Goal: Contribute content: Add original content to the website for others to see

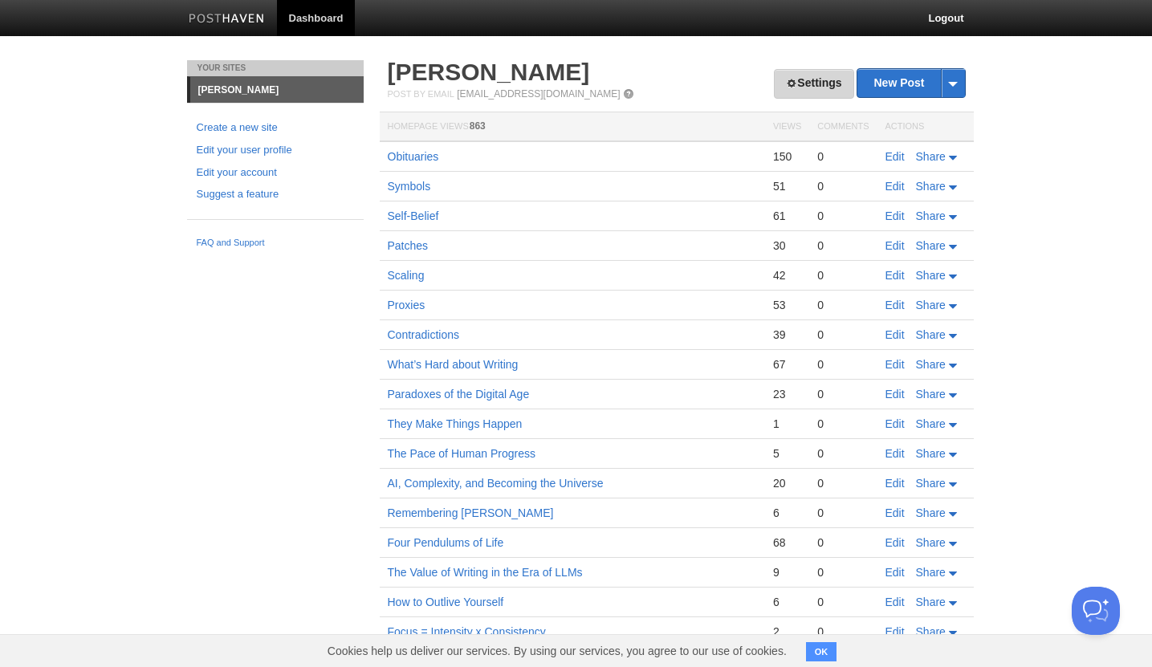
click at [799, 88] on link "Settings" at bounding box center [813, 84] width 79 height 30
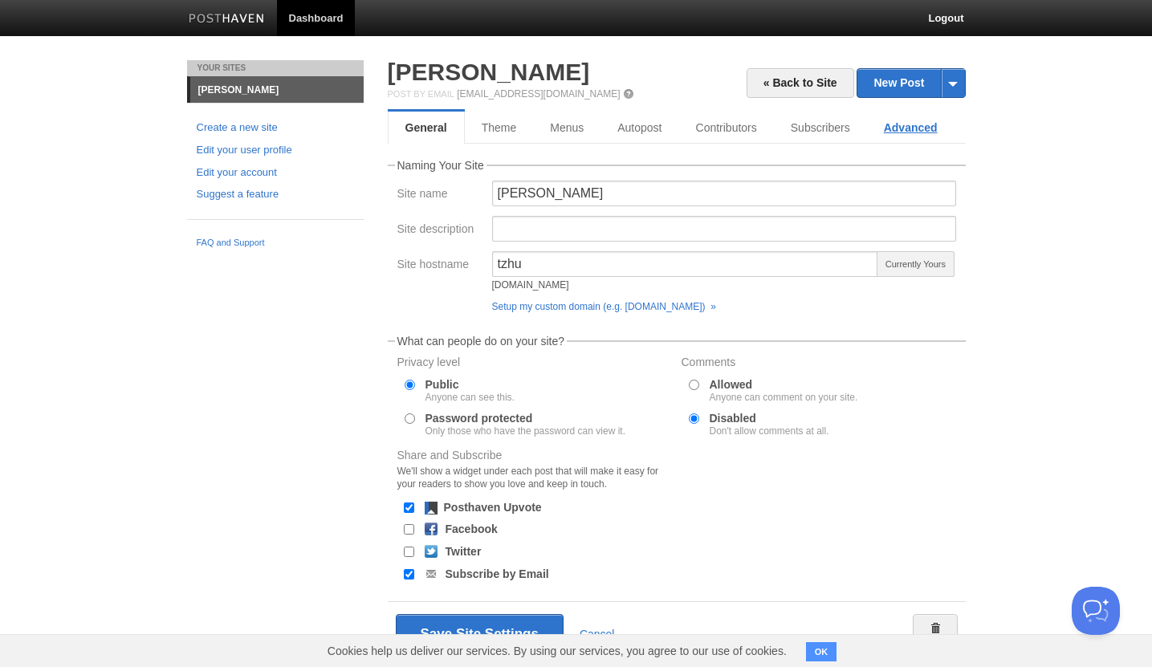
click at [923, 135] on link "Advanced" at bounding box center [910, 128] width 87 height 32
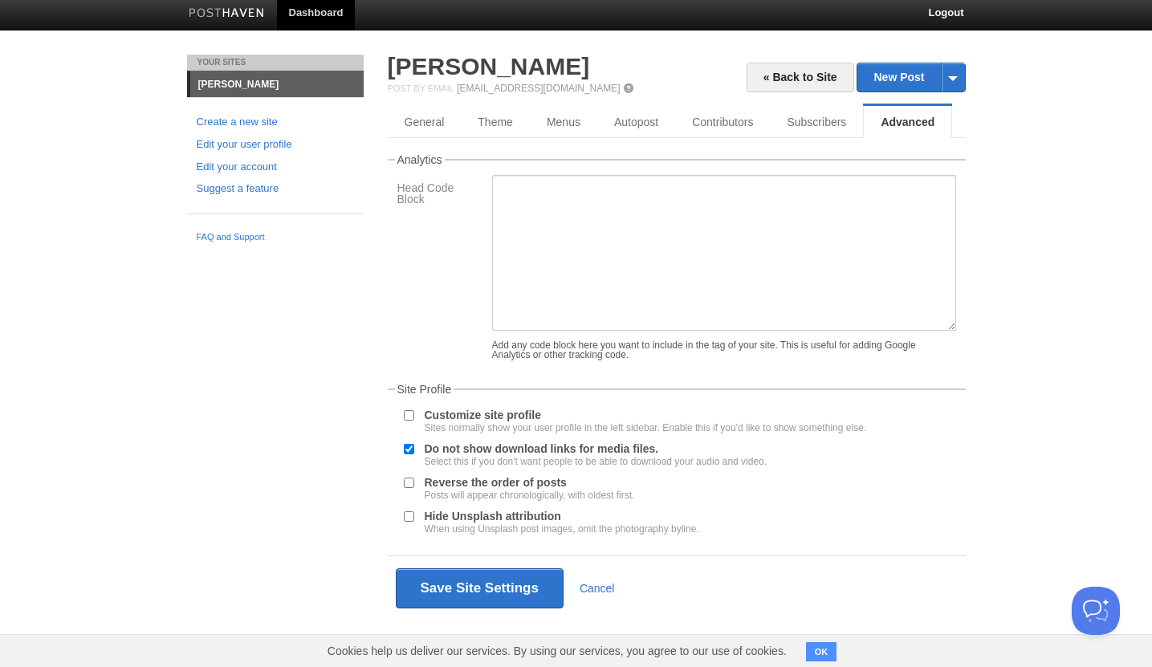
scroll to position [18, 0]
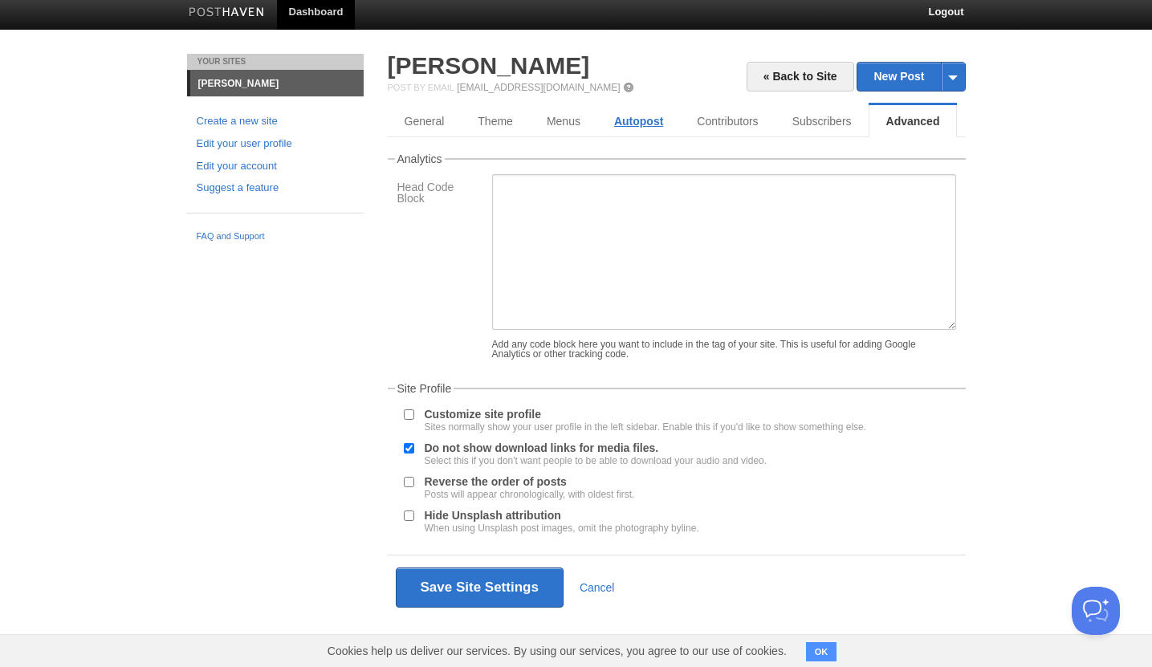
click at [653, 116] on link "Autopost" at bounding box center [638, 121] width 83 height 32
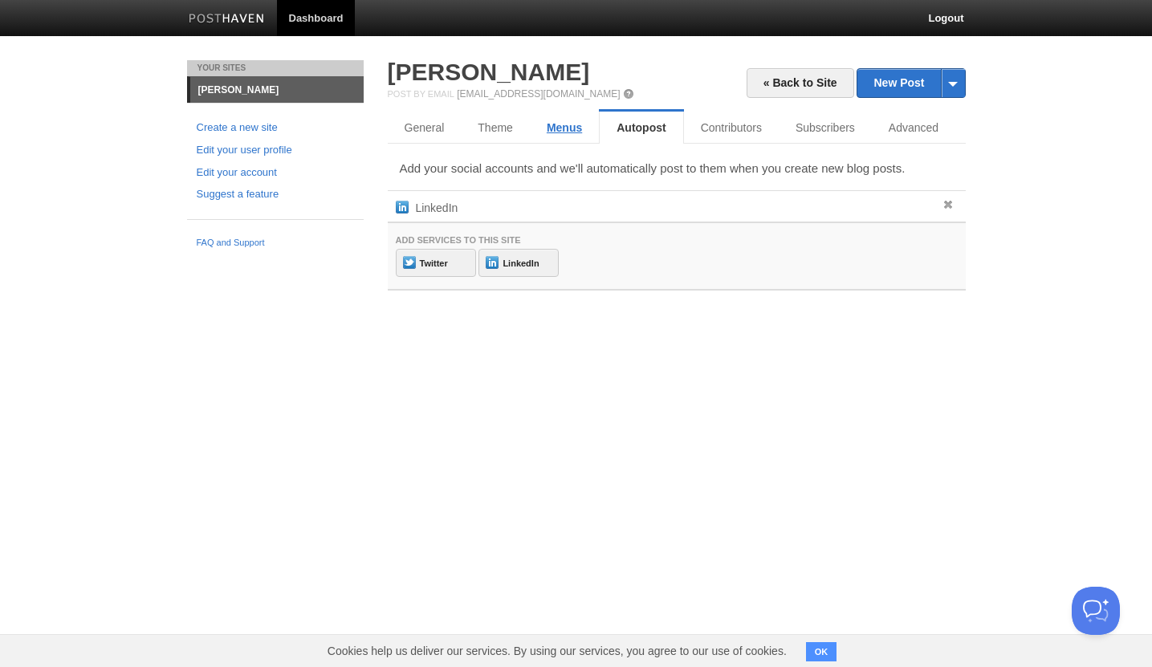
click at [548, 133] on link "Menus" at bounding box center [564, 128] width 69 height 32
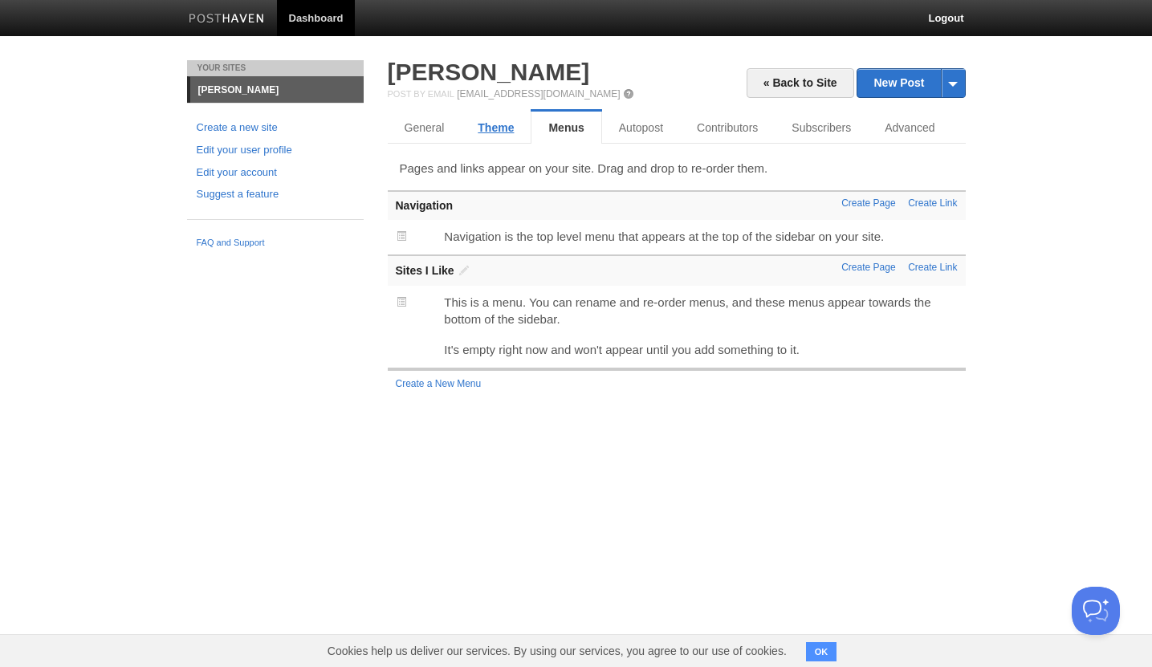
click at [494, 133] on link "Theme" at bounding box center [496, 128] width 70 height 32
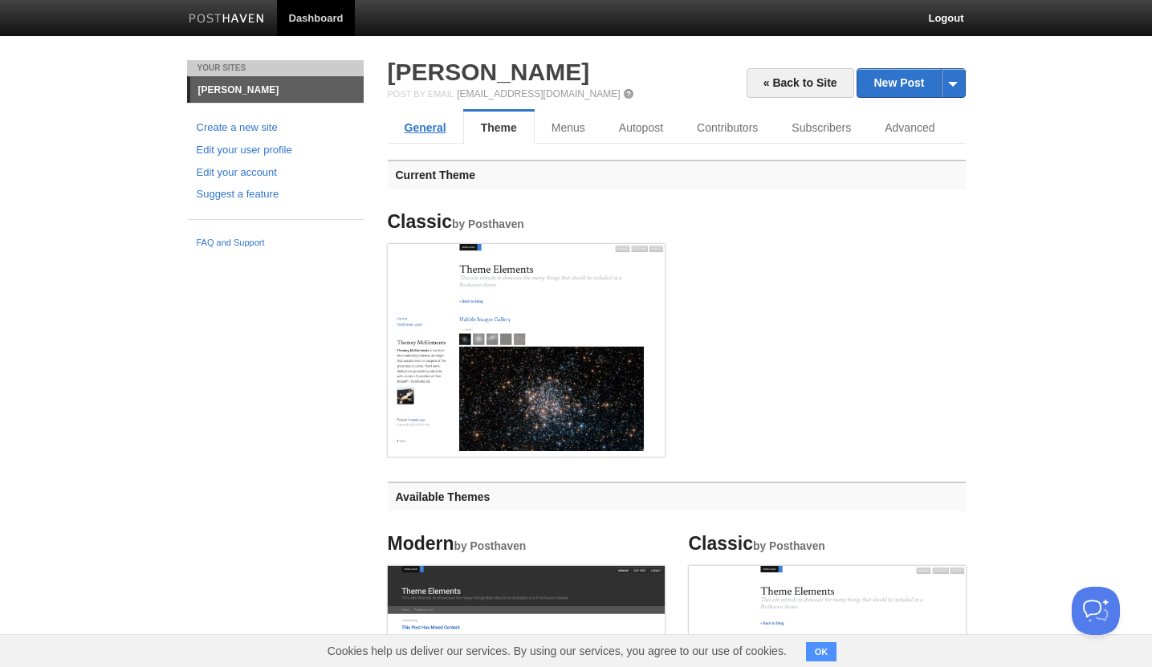
click at [421, 133] on link "General" at bounding box center [425, 128] width 75 height 32
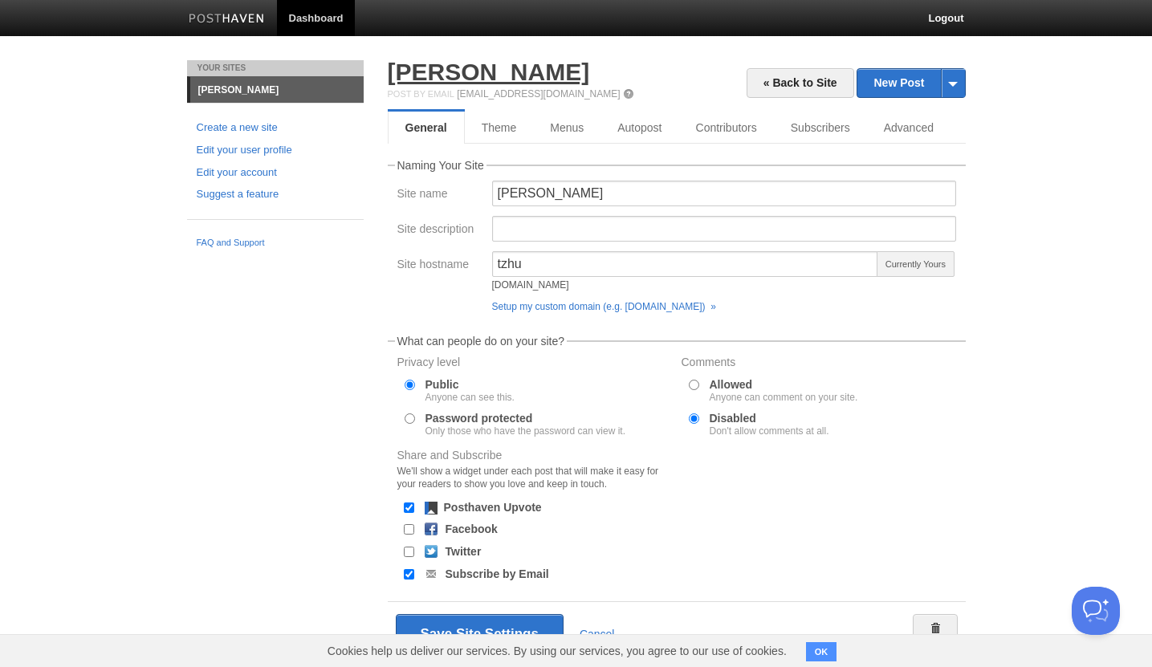
click at [466, 74] on link "[PERSON_NAME]" at bounding box center [489, 72] width 202 height 26
click at [1103, 181] on body "Dashboard Logout Your Sites Tianyi Zhu Create a new site Edit your user profile…" at bounding box center [576, 356] width 1152 height 713
click at [948, 92] on span at bounding box center [953, 83] width 24 height 28
click at [1038, 85] on body "Dashboard Logout Your Sites Tianyi Zhu Create a new site Edit your user profile…" at bounding box center [576, 356] width 1152 height 713
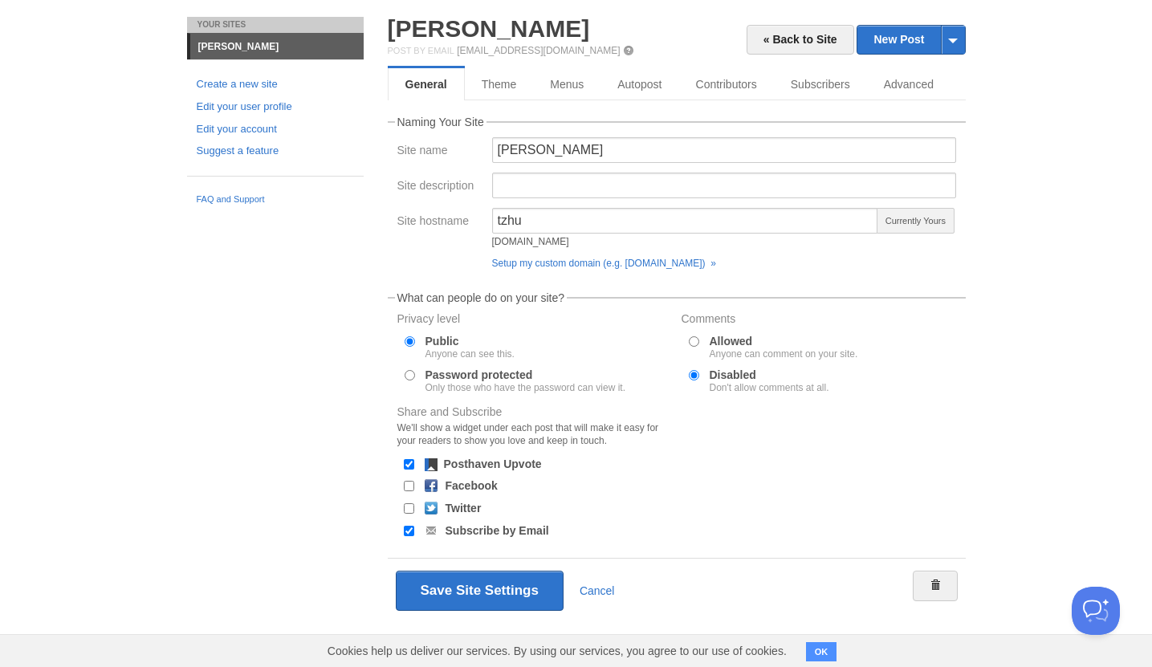
scroll to position [47, 0]
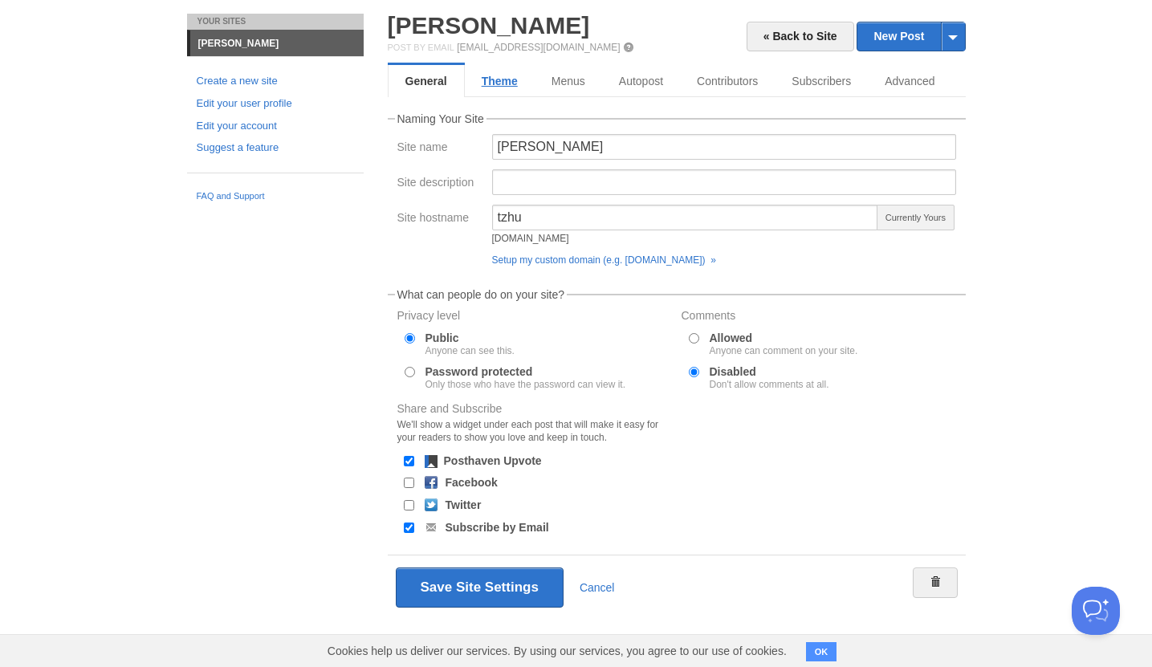
click at [516, 87] on link "Theme" at bounding box center [500, 81] width 70 height 32
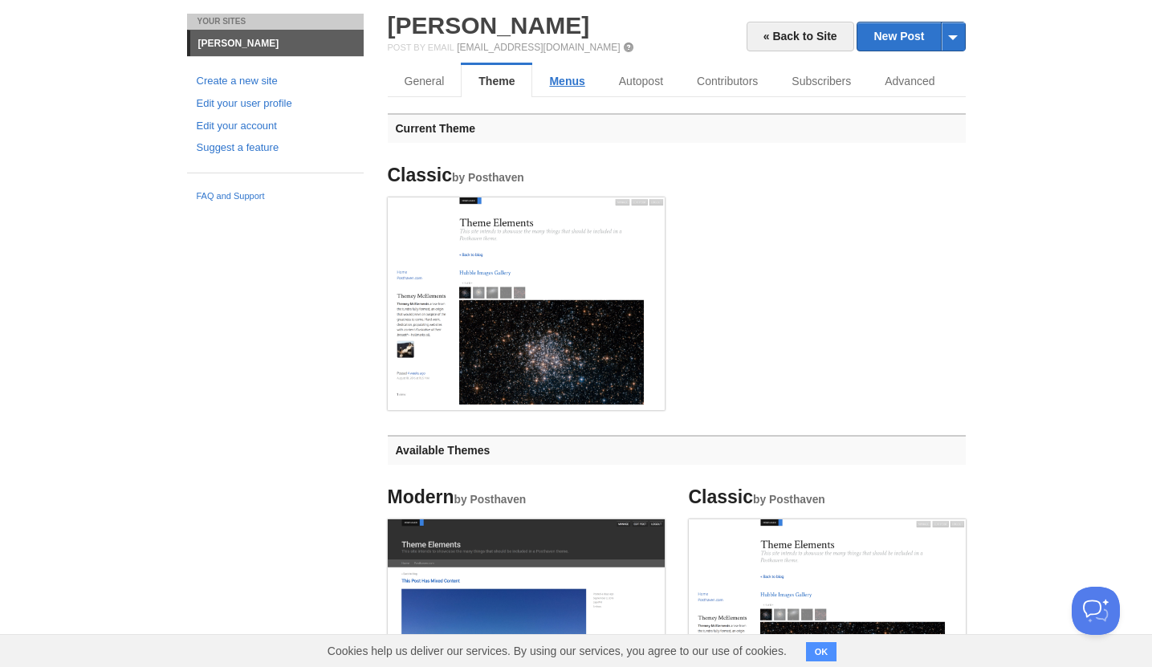
click at [560, 87] on link "Menus" at bounding box center [566, 81] width 69 height 32
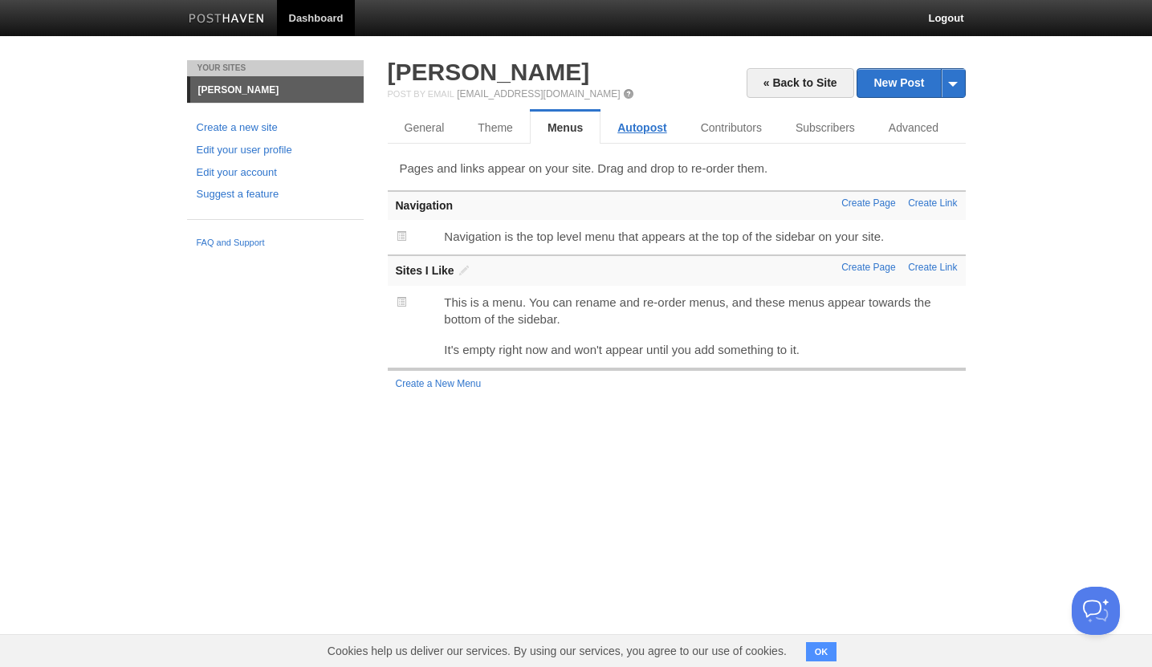
click at [634, 132] on link "Autopost" at bounding box center [641, 128] width 83 height 32
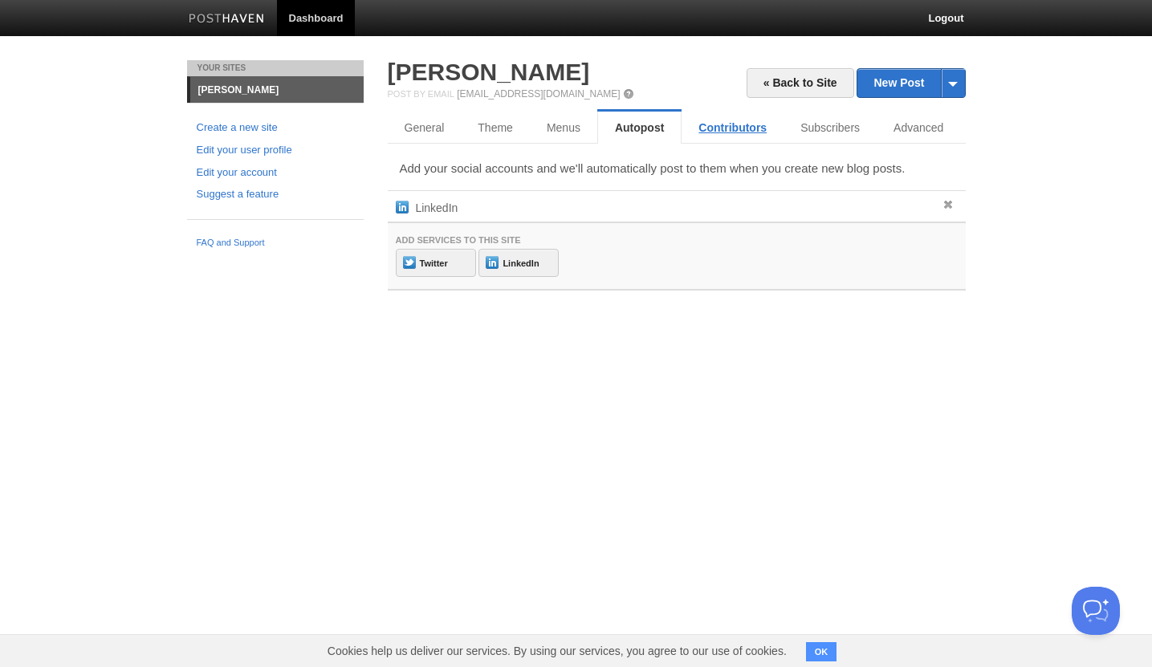
click at [731, 132] on link "Contributors" at bounding box center [732, 128] width 102 height 32
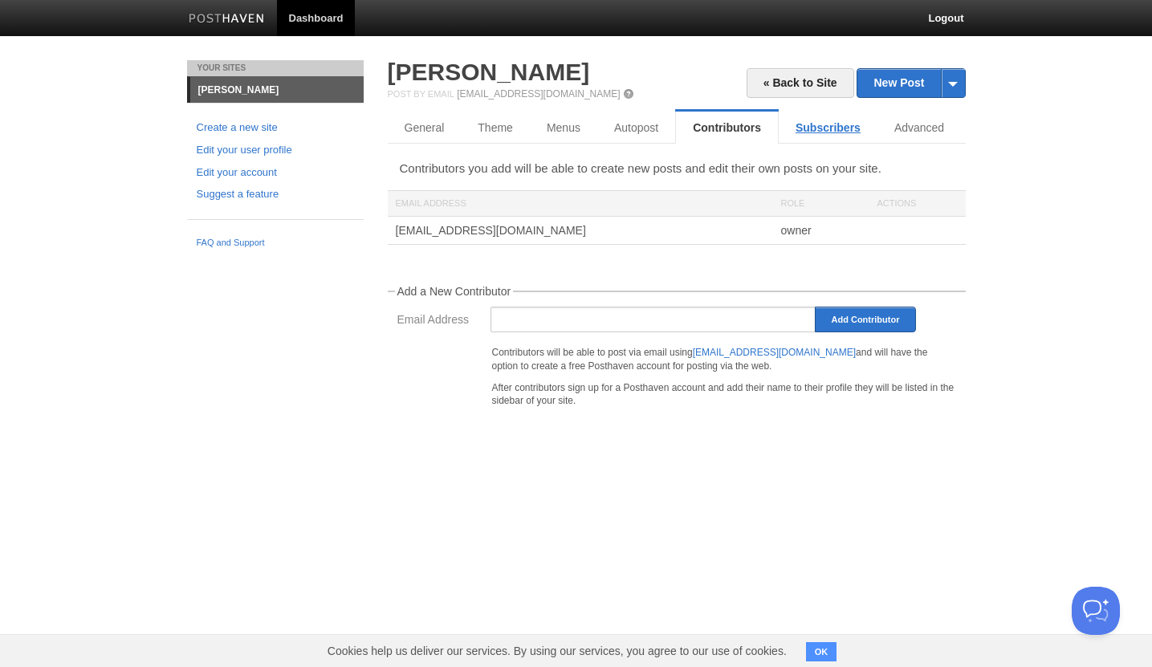
click at [819, 132] on link "Subscribers" at bounding box center [827, 128] width 99 height 32
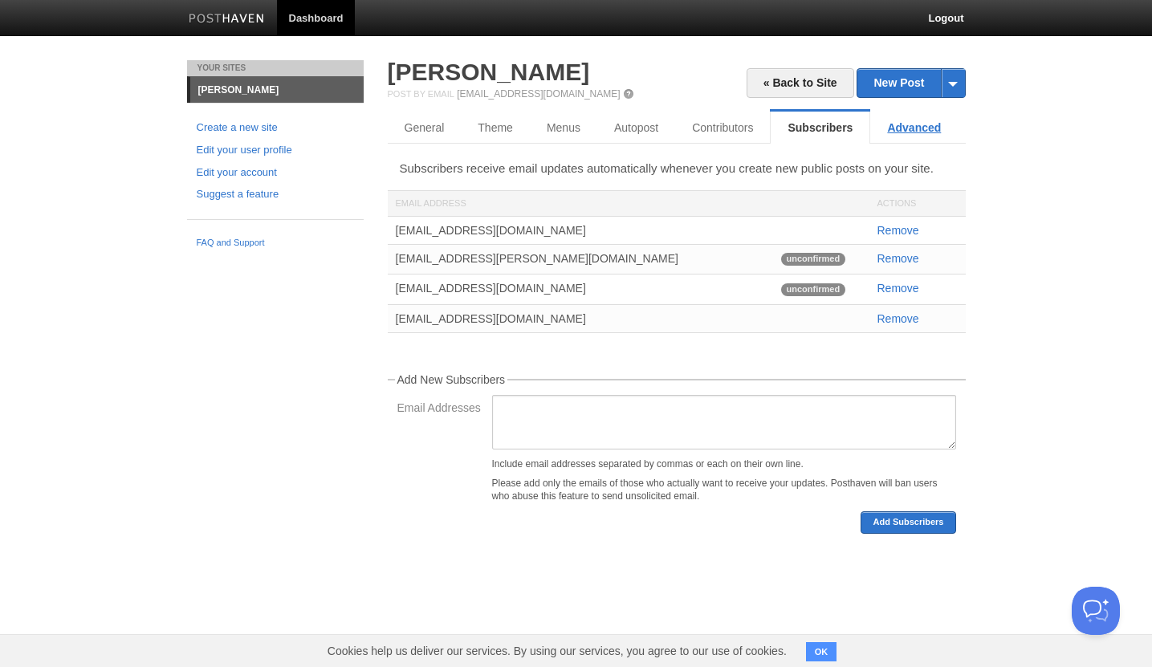
click at [916, 134] on link "Advanced" at bounding box center [913, 128] width 87 height 32
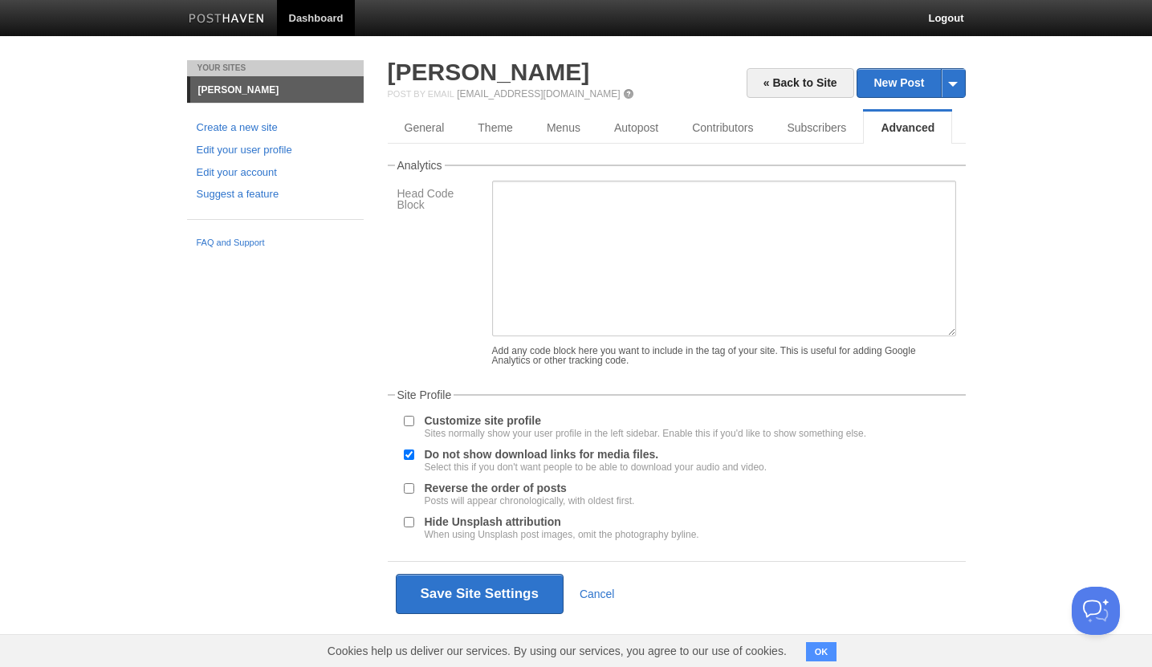
click at [286, 22] on link "Dashboard" at bounding box center [316, 18] width 79 height 36
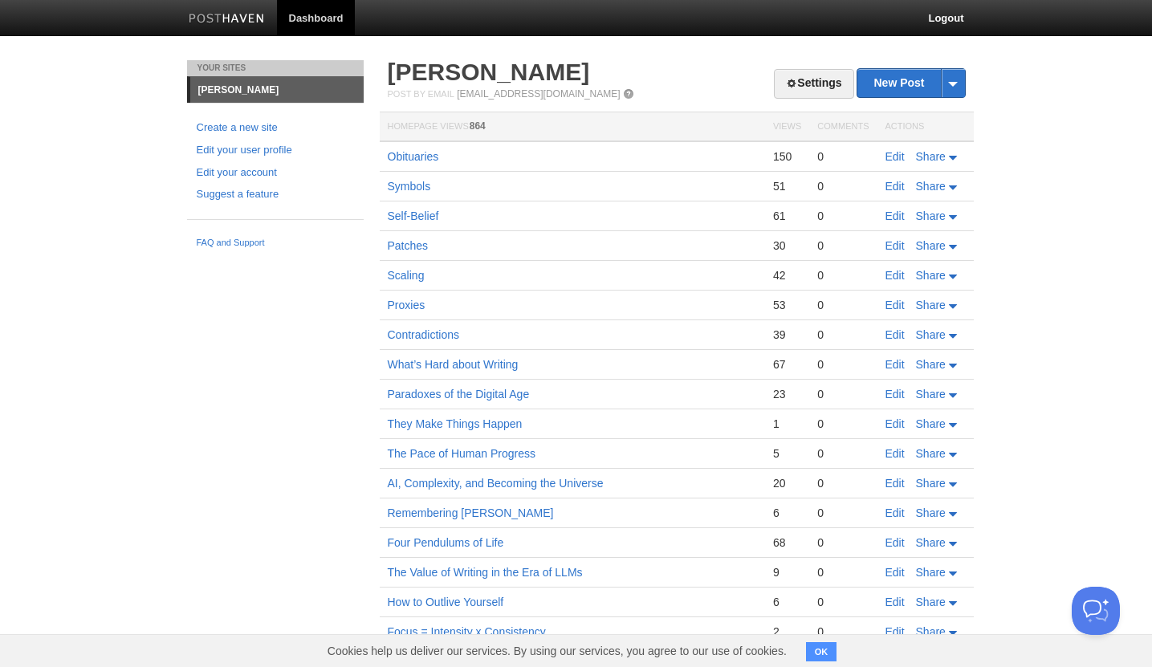
click at [251, 22] on img at bounding box center [227, 20] width 76 height 12
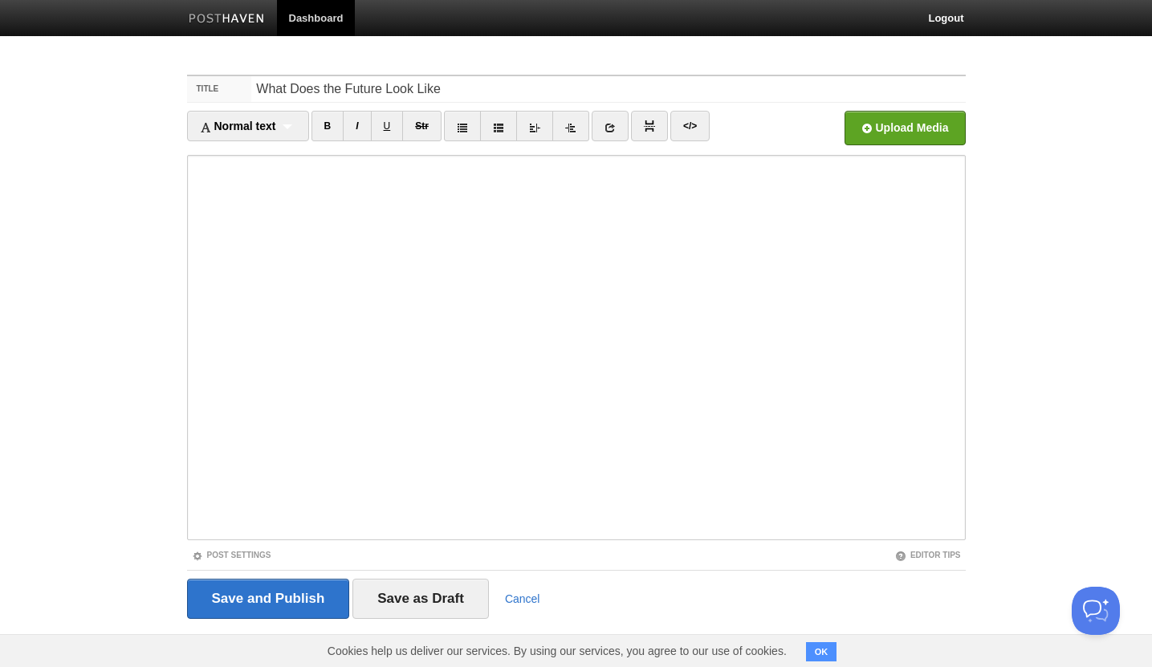
type input "What Does the Future Look Like"
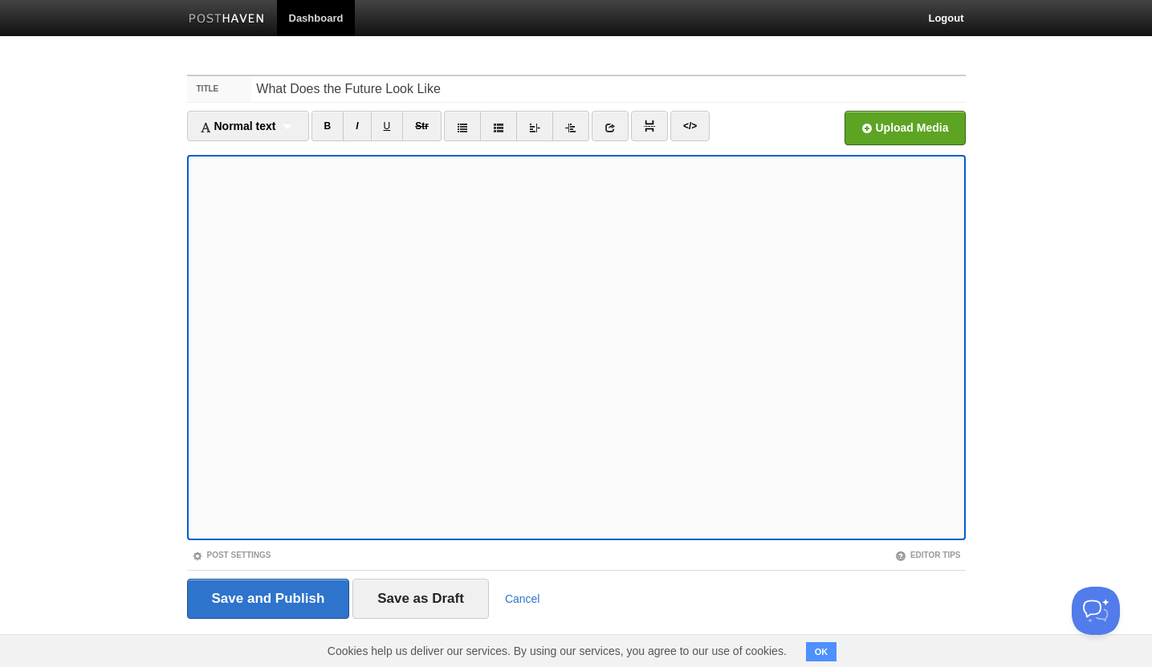
click at [0, 0] on lt-span "chatbot" at bounding box center [0, 0] width 0 height 0
click at [0, 0] on lt-div "Ignore" at bounding box center [0, 0] width 0 height 0
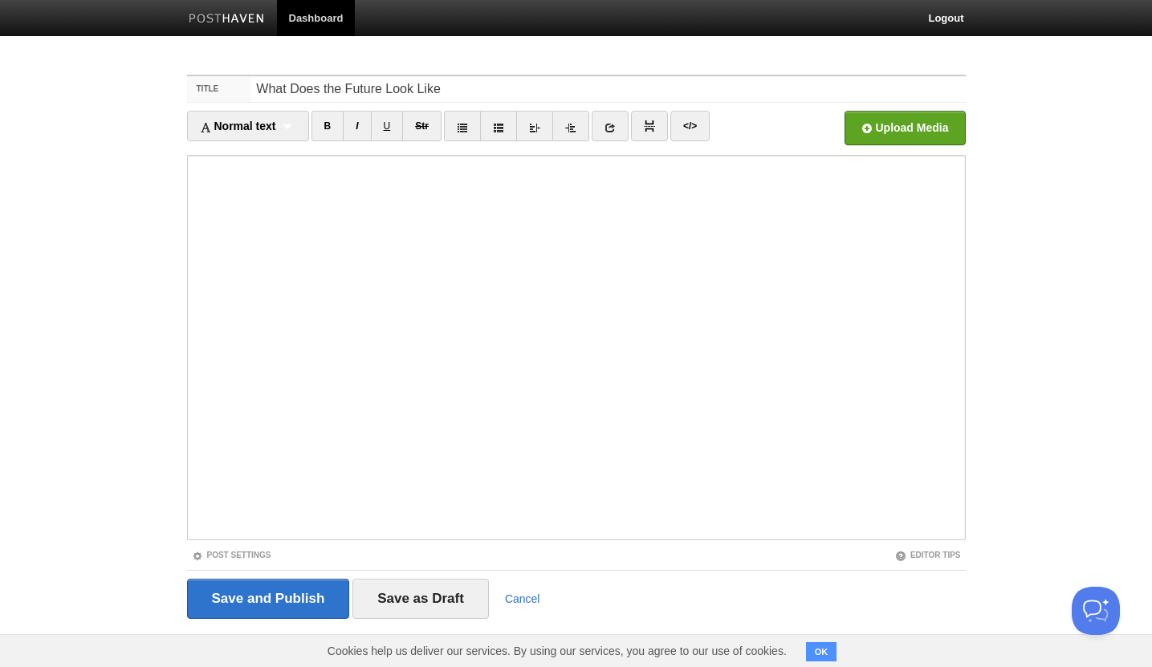
click at [187, 238] on iframe at bounding box center [576, 347] width 778 height 385
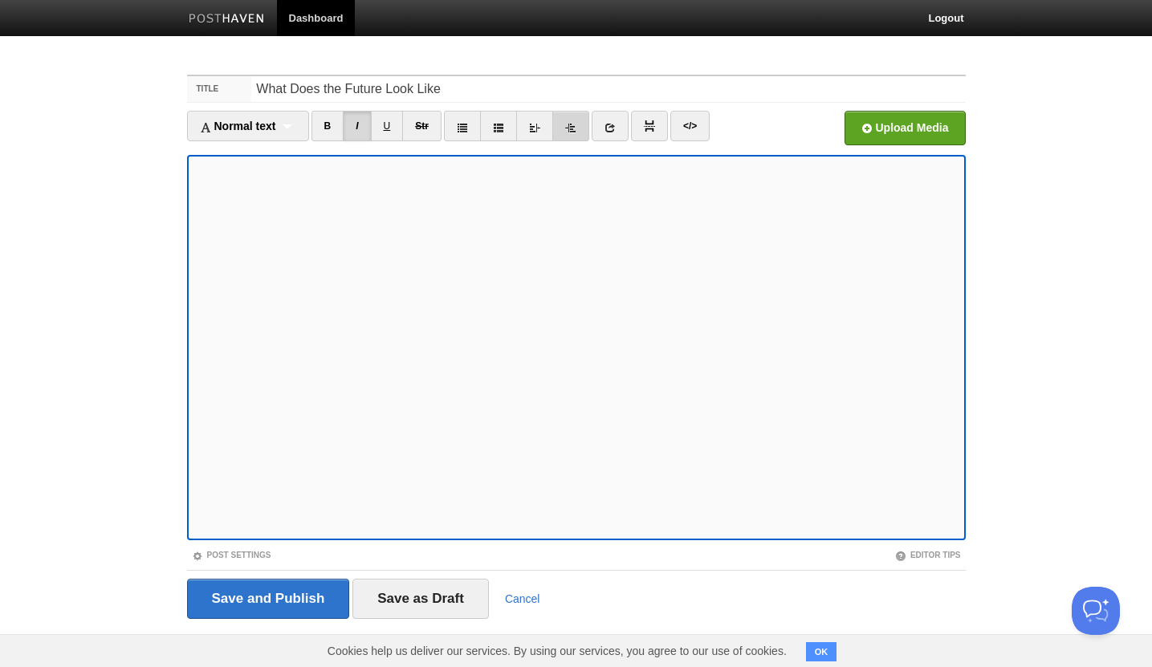
click at [576, 132] on icon at bounding box center [570, 127] width 11 height 11
click at [538, 132] on icon at bounding box center [534, 127] width 11 height 11
click at [293, 134] on div "Normal text Normal text Heading 1 Heading 2 Heading 3" at bounding box center [248, 126] width 122 height 30
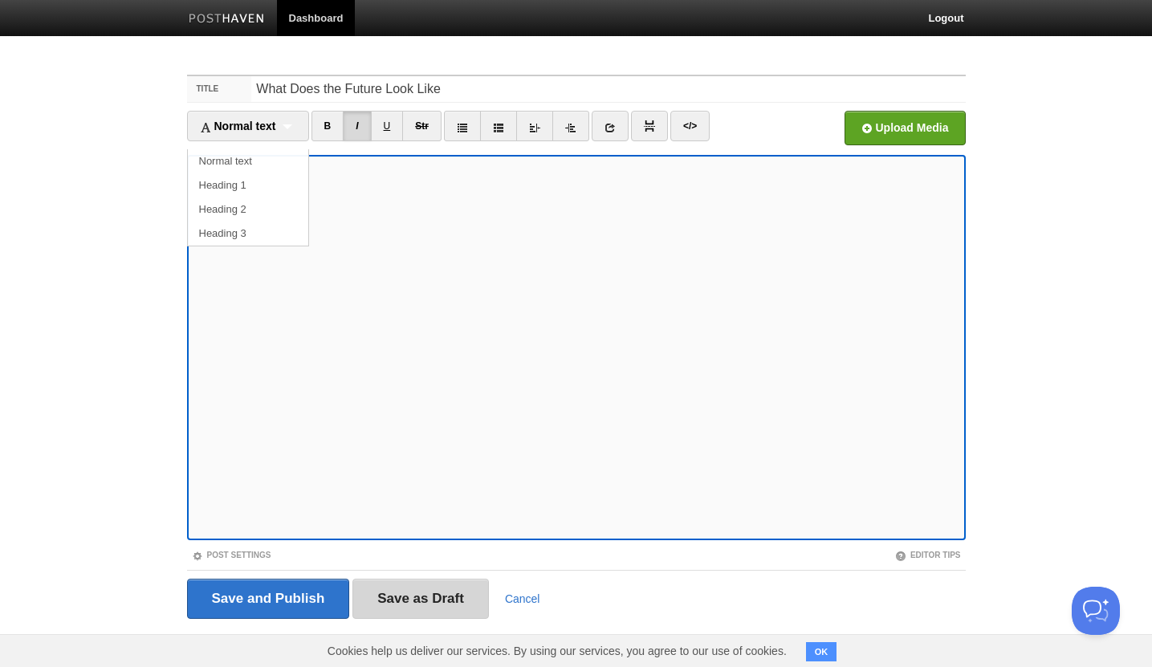
click at [404, 605] on input "Save as Draft" at bounding box center [420, 599] width 136 height 40
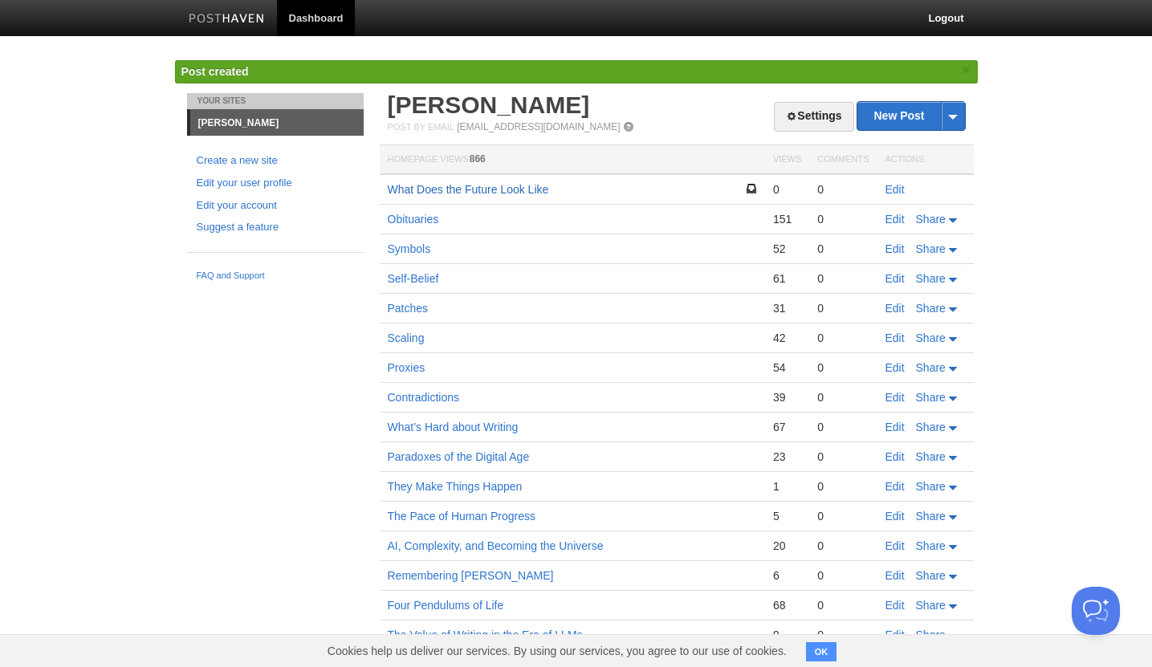
click at [533, 192] on link "What Does the Future Look Like" at bounding box center [468, 189] width 161 height 13
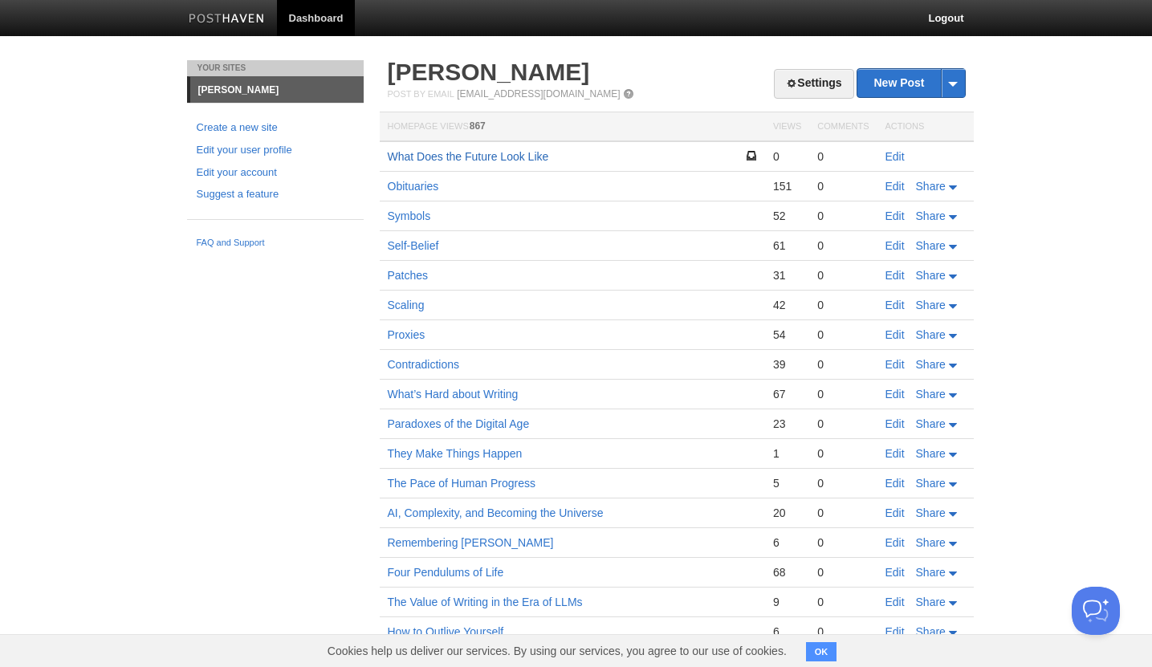
click at [472, 153] on link "What Does the Future Look Like" at bounding box center [468, 156] width 161 height 13
click at [897, 156] on link "Edit" at bounding box center [894, 156] width 19 height 13
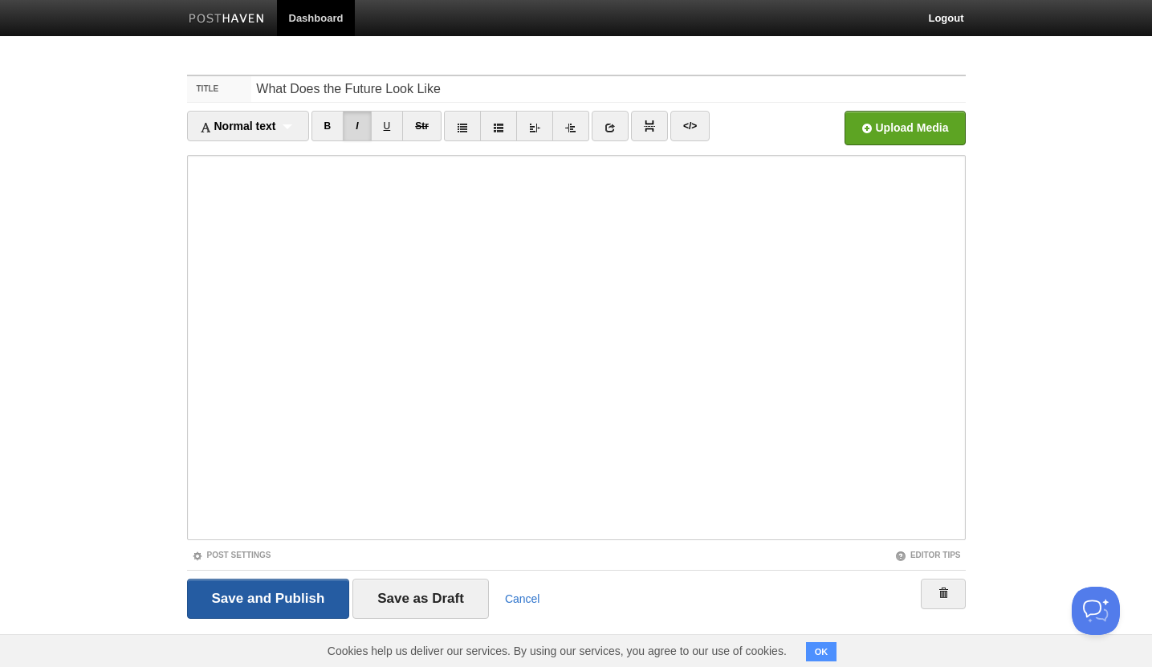
click at [239, 615] on input "Save and Publish" at bounding box center [268, 599] width 163 height 40
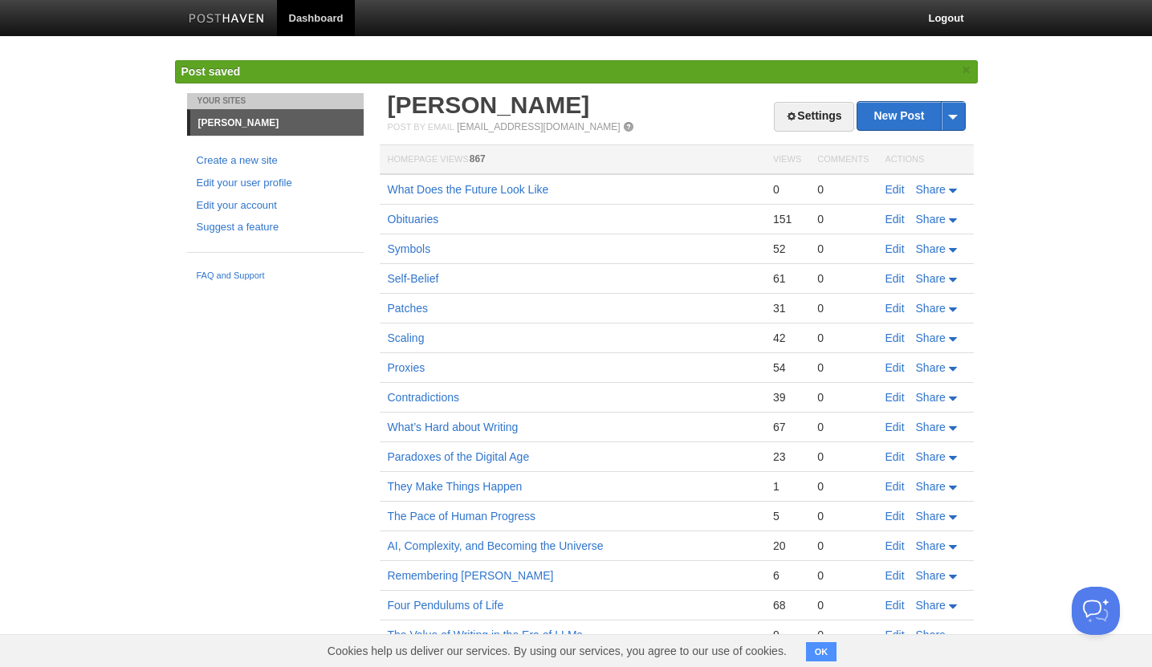
click at [1046, 245] on body "Dashboard Logout Post saved × Your Sites Tianyi Zhu Create a new site Edit your…" at bounding box center [576, 413] width 1152 height 827
click at [513, 199] on td "What Does the Future Look Like" at bounding box center [572, 189] width 385 height 30
click at [518, 185] on link "What Does the Future Look Like" at bounding box center [468, 189] width 161 height 13
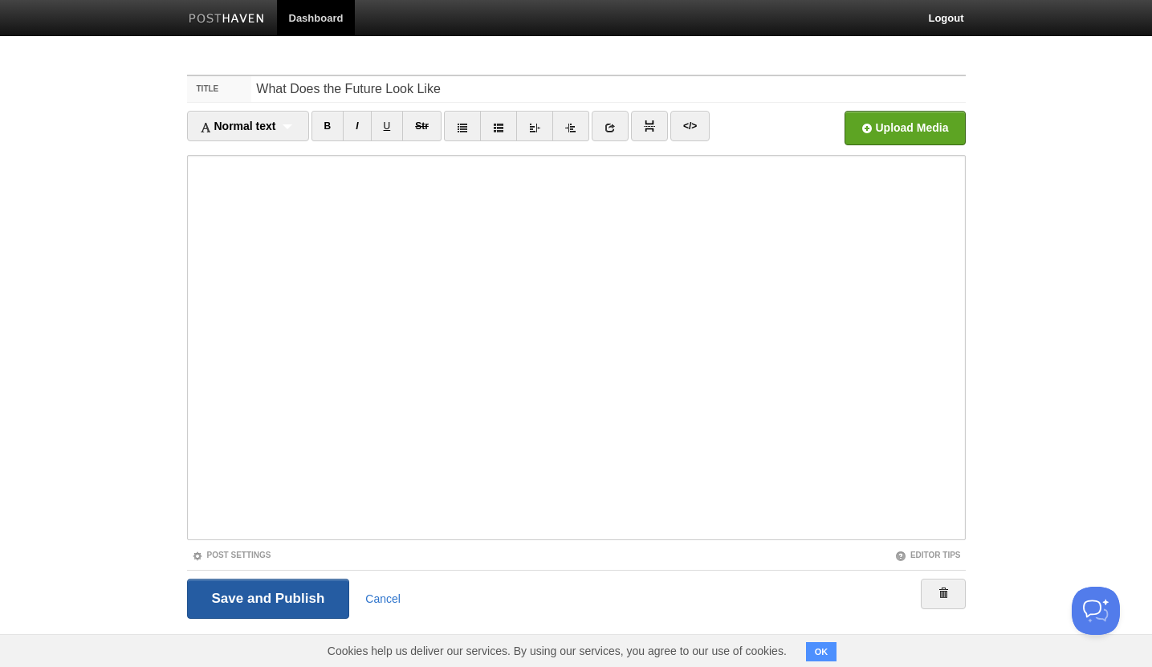
click at [291, 599] on input "Save and Publish" at bounding box center [268, 599] width 163 height 40
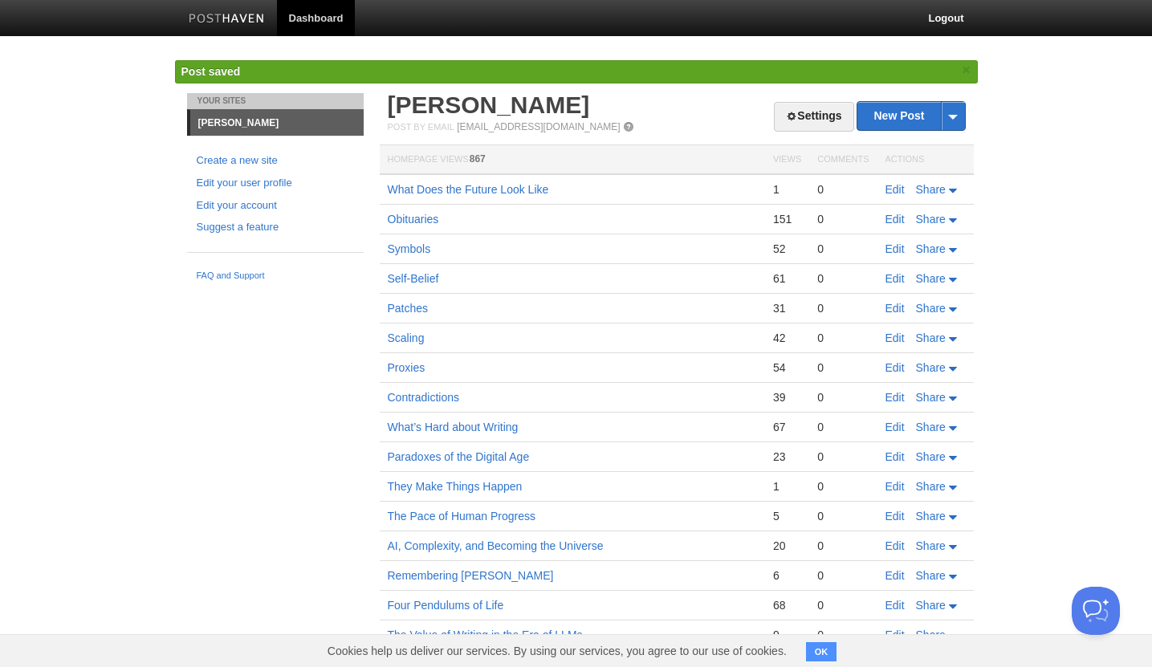
click at [542, 196] on td "What Does the Future Look Like" at bounding box center [572, 189] width 385 height 30
click at [542, 191] on link "What Does the Future Look Like" at bounding box center [468, 189] width 161 height 13
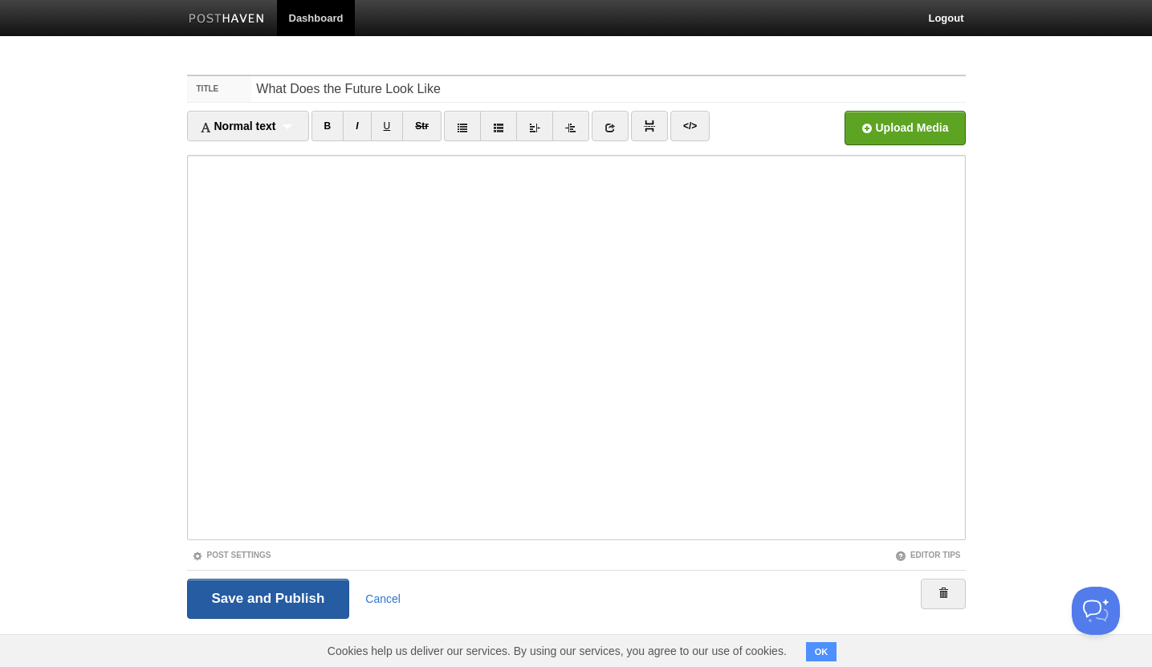
click at [280, 609] on input "Save and Publish" at bounding box center [268, 599] width 163 height 40
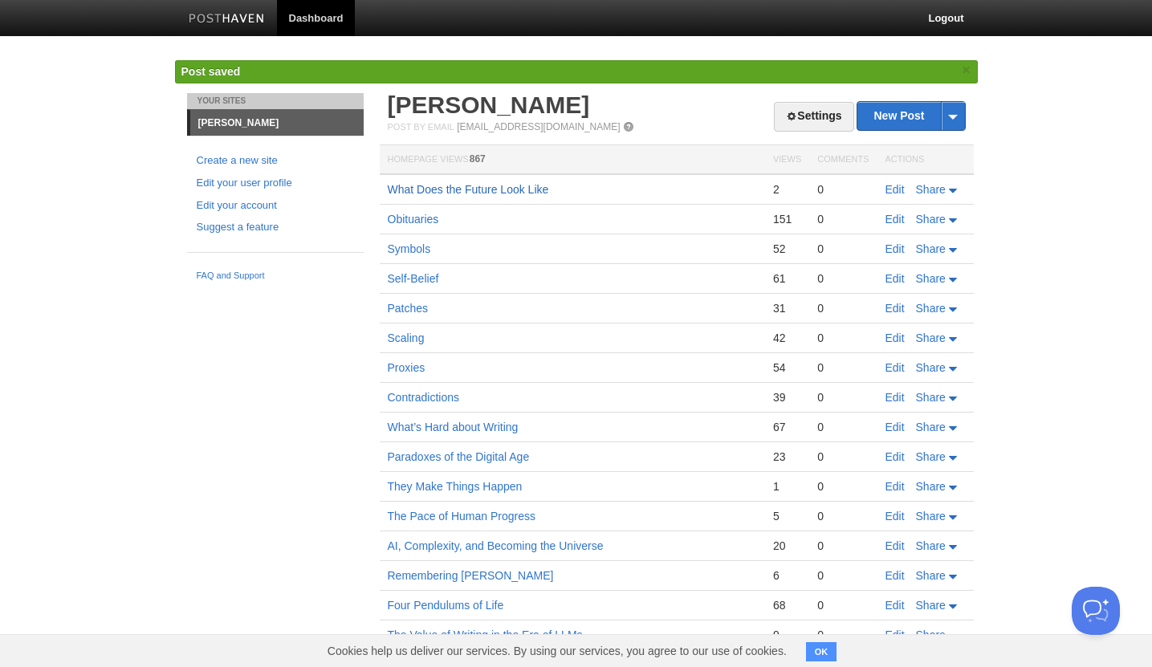
click at [529, 193] on link "What Does the Future Look Like" at bounding box center [468, 189] width 161 height 13
